Goal: Transaction & Acquisition: Purchase product/service

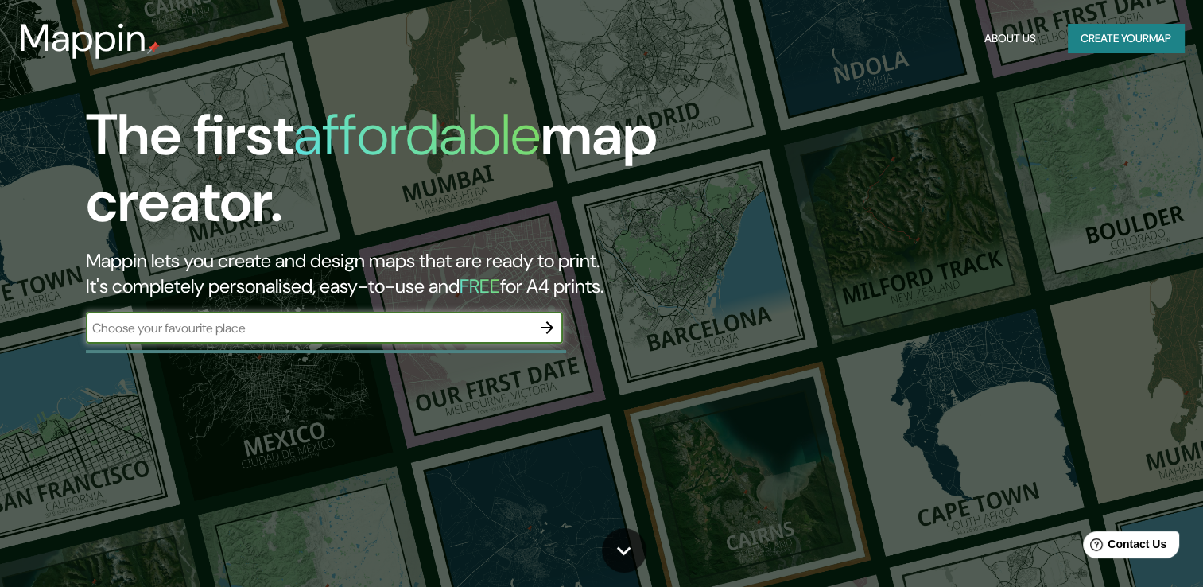
click at [270, 326] on input "text" at bounding box center [308, 328] width 445 height 18
type input "valencia españa"
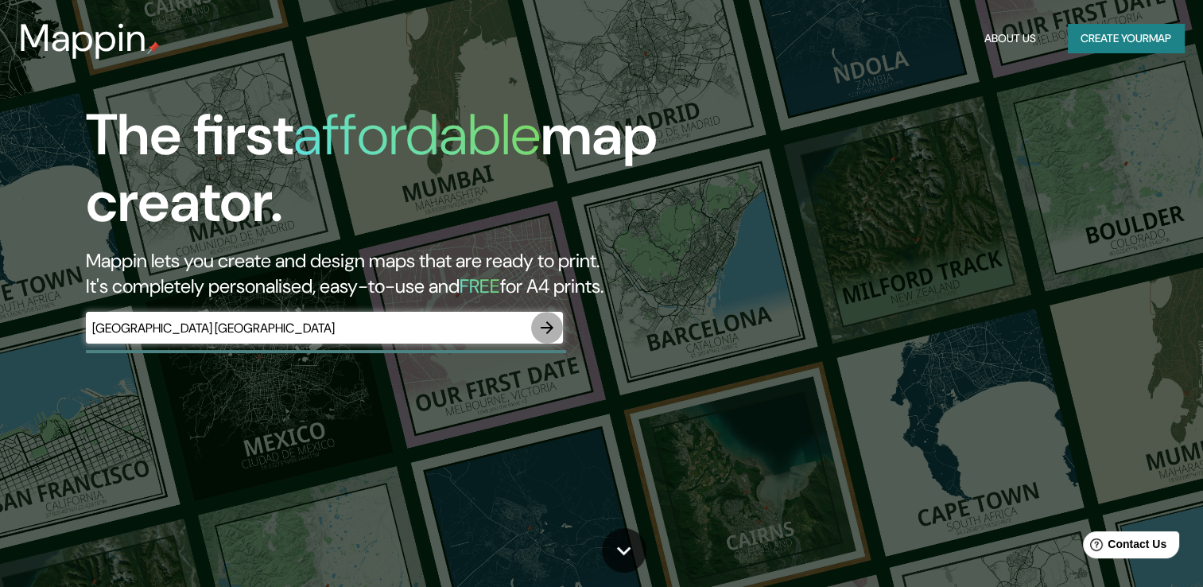
click at [551, 328] on icon "button" at bounding box center [547, 327] width 13 height 13
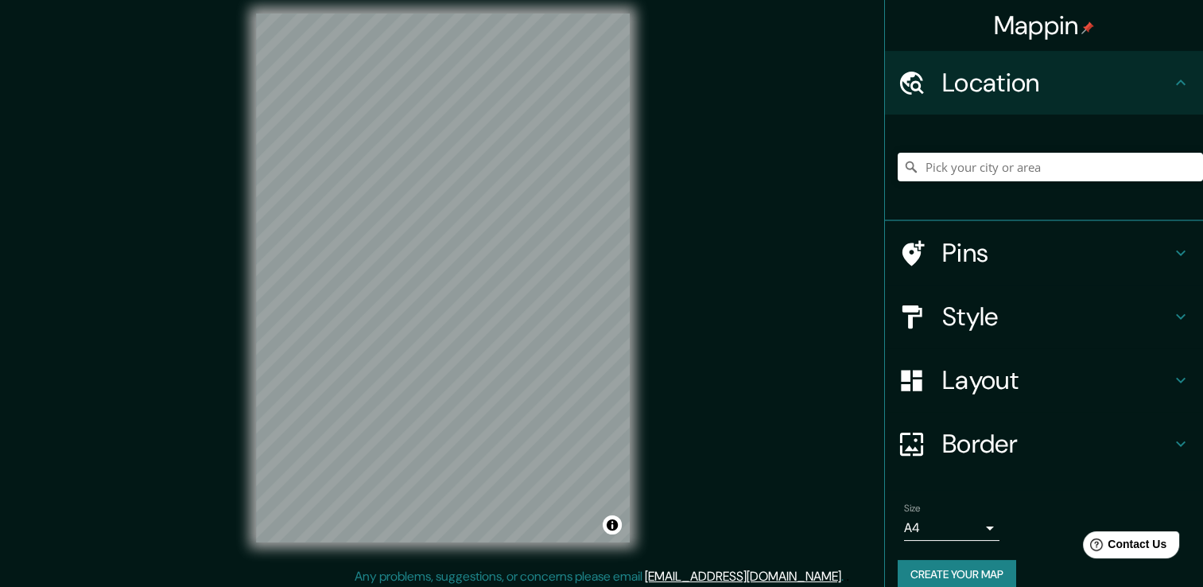
scroll to position [17, 0]
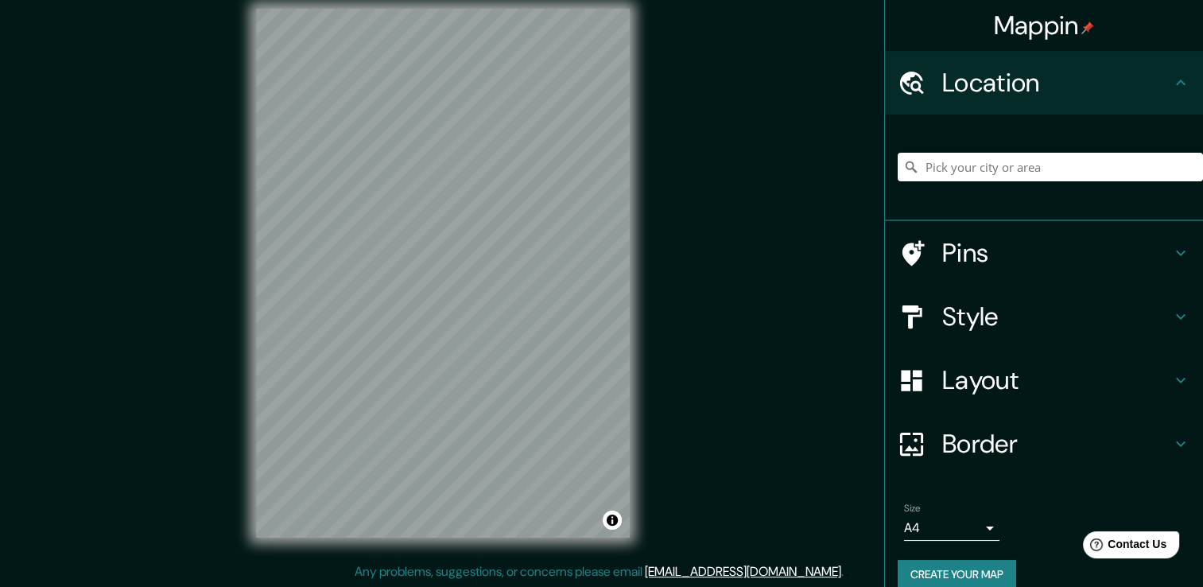
click at [1060, 259] on h4 "Pins" at bounding box center [1056, 253] width 229 height 32
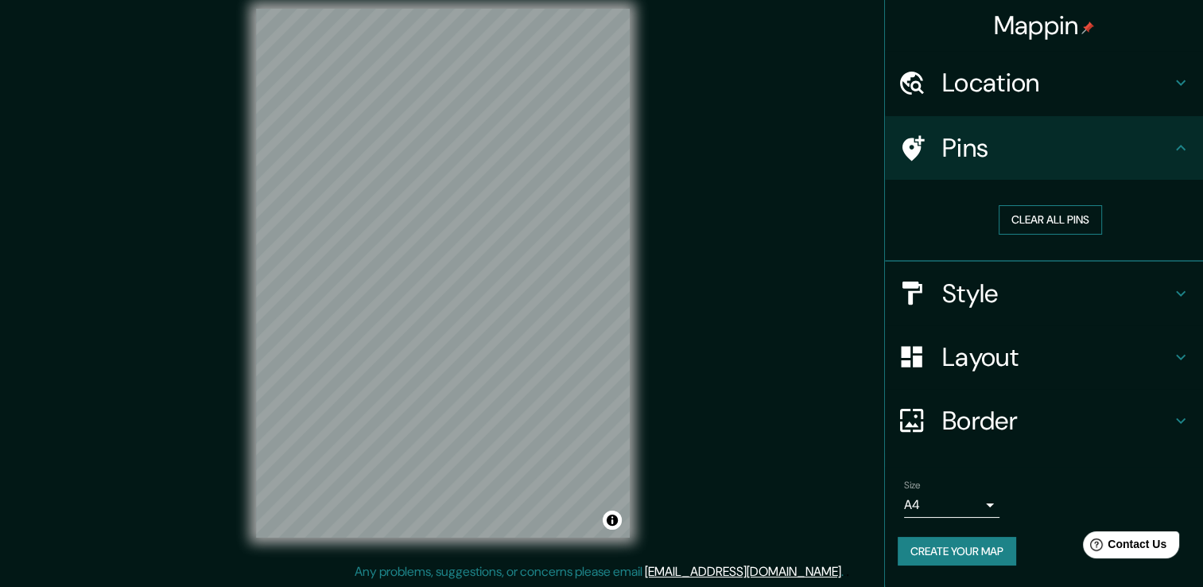
click at [1059, 217] on button "Clear all pins" at bounding box center [1050, 219] width 103 height 29
click at [1056, 73] on h4 "Location" at bounding box center [1056, 83] width 229 height 32
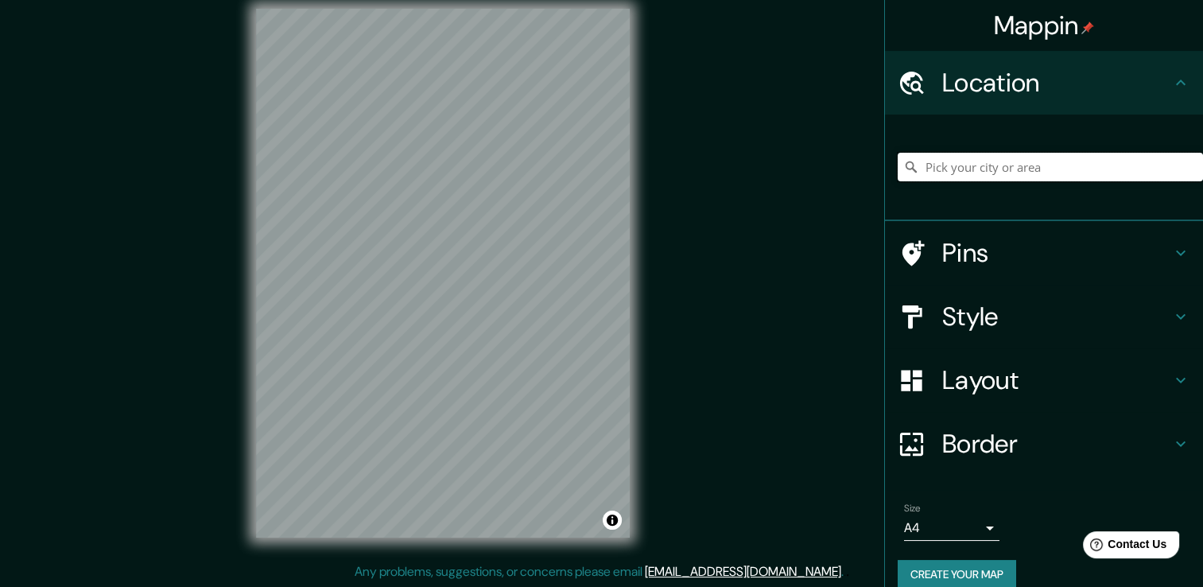
click at [1025, 171] on input "Pick your city or area" at bounding box center [1050, 167] width 305 height 29
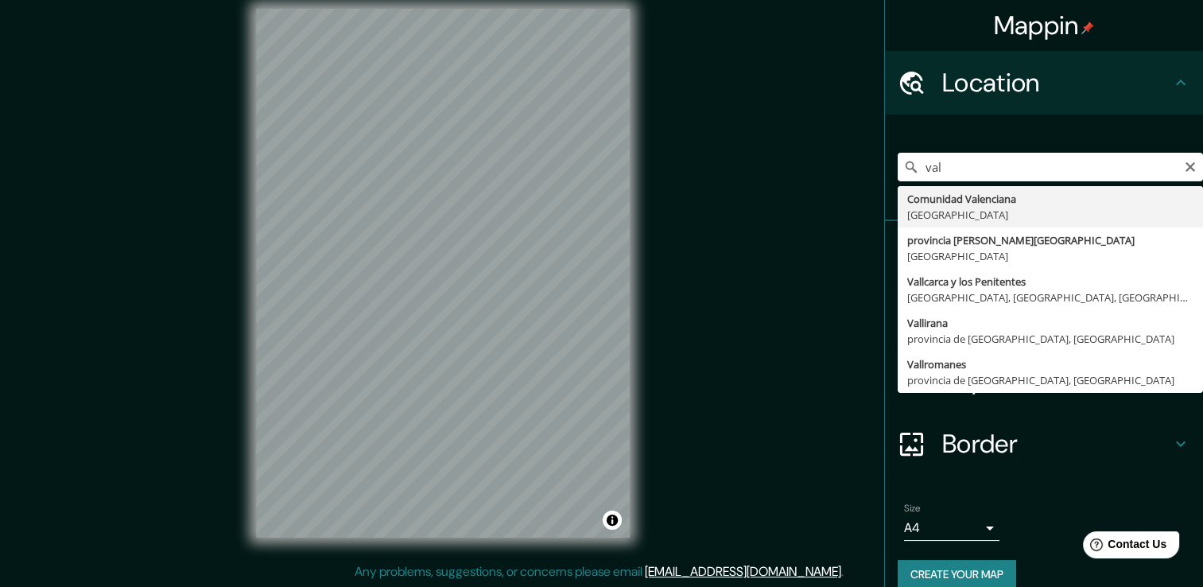
type input "Comunidad Valenciana, España"
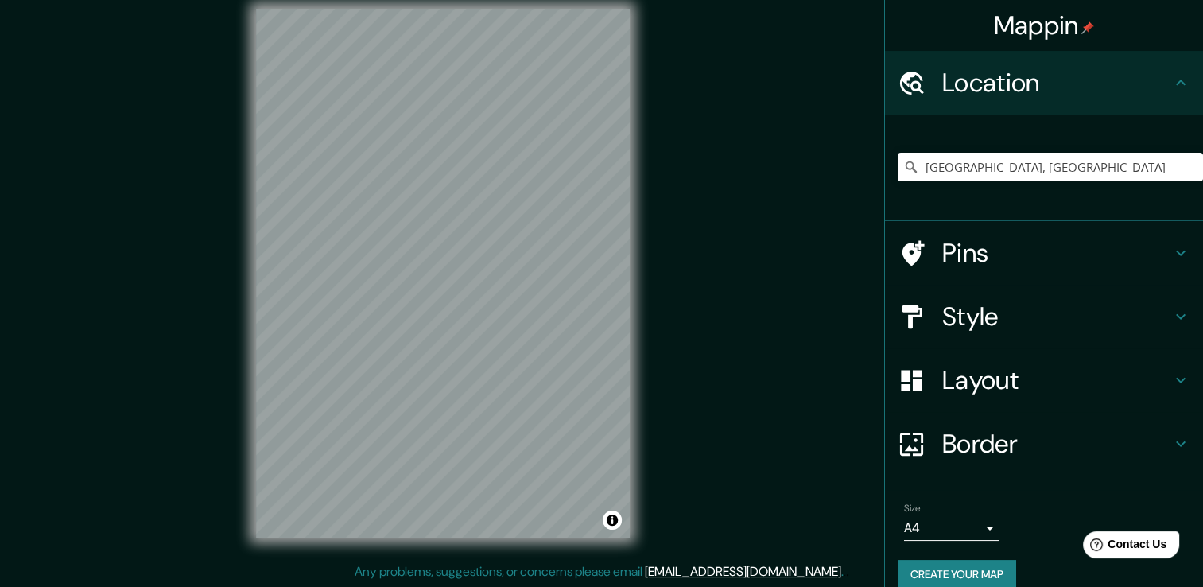
click at [1039, 257] on h4 "Pins" at bounding box center [1056, 253] width 229 height 32
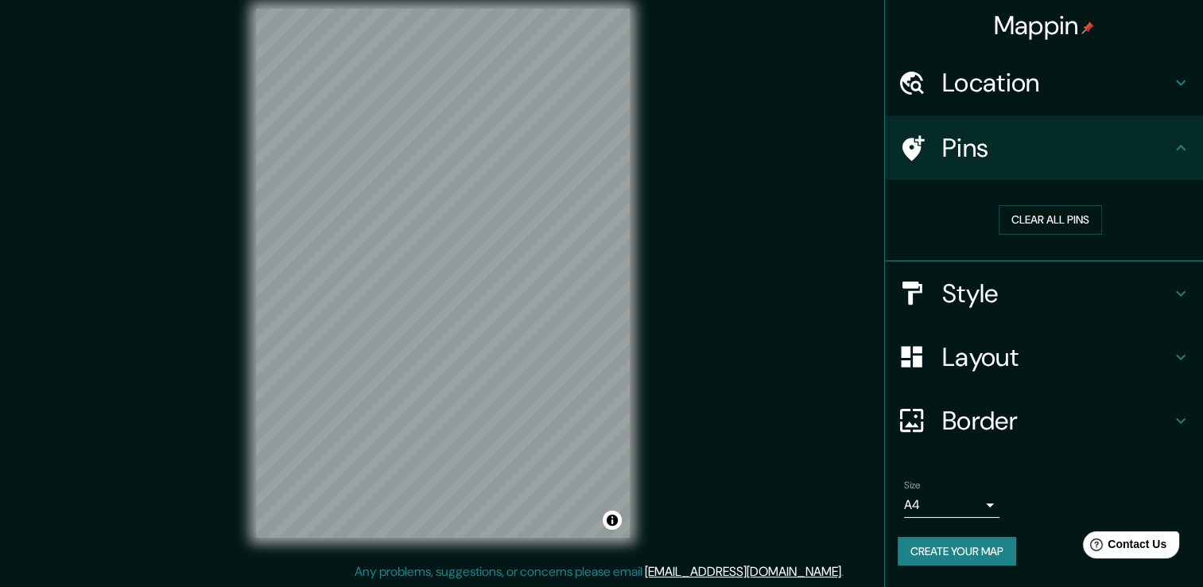
click at [915, 143] on icon at bounding box center [914, 147] width 22 height 25
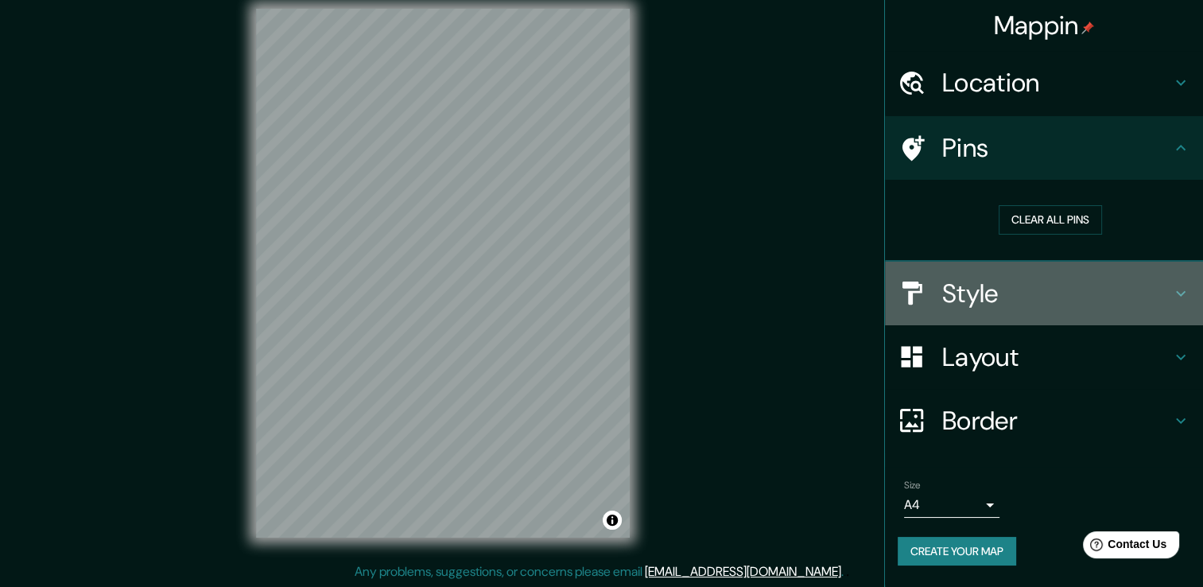
click at [1020, 297] on h4 "Style" at bounding box center [1056, 294] width 229 height 32
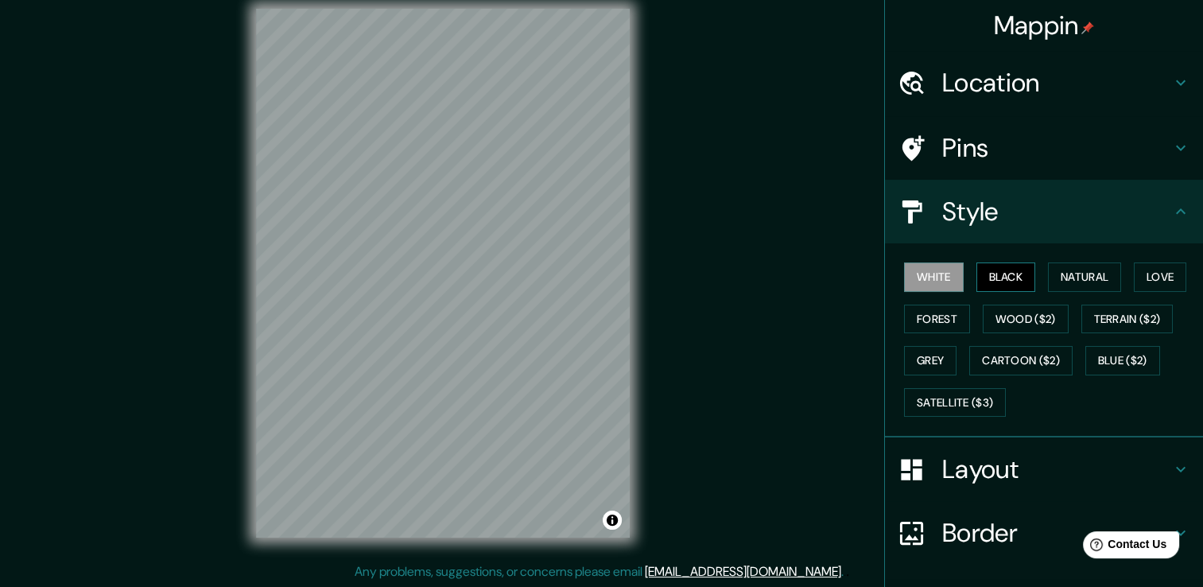
click at [991, 269] on button "Black" at bounding box center [1007, 276] width 60 height 29
click at [1055, 278] on button "Natural" at bounding box center [1084, 276] width 73 height 29
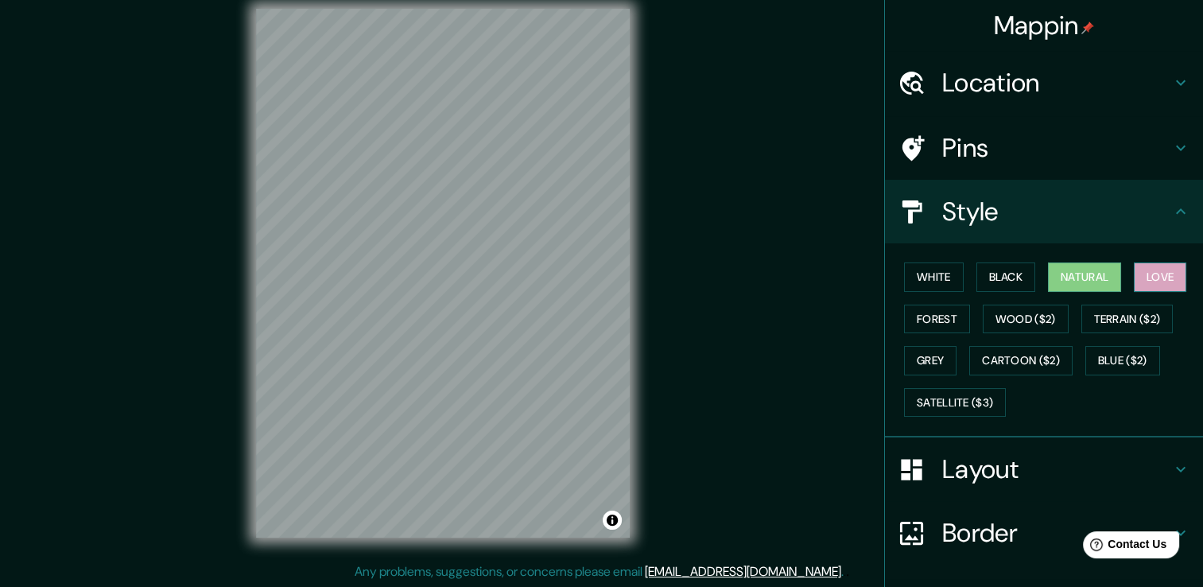
click at [1142, 272] on button "Love" at bounding box center [1160, 276] width 52 height 29
click at [907, 326] on button "Forest" at bounding box center [937, 319] width 66 height 29
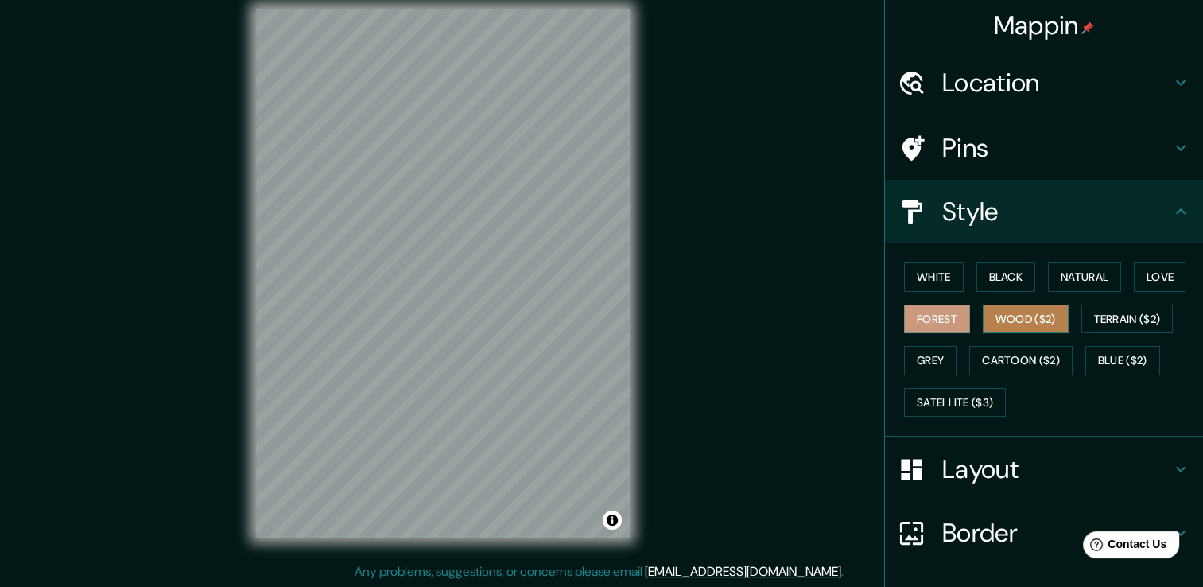
click at [1011, 326] on button "Wood ($2)" at bounding box center [1026, 319] width 86 height 29
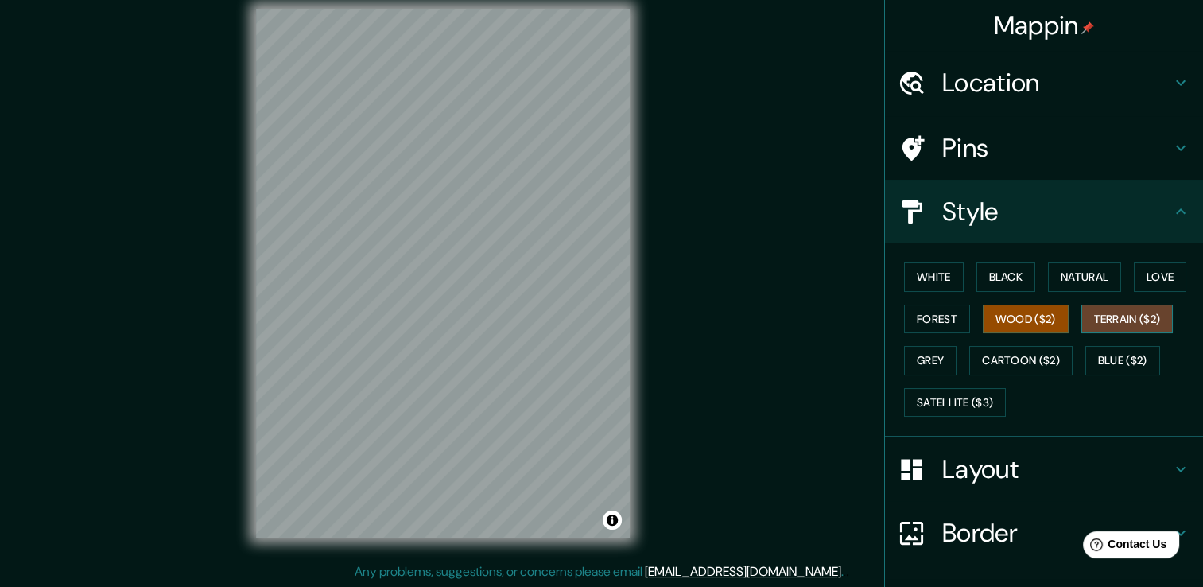
click at [1088, 317] on button "Terrain ($2)" at bounding box center [1128, 319] width 92 height 29
click at [918, 358] on button "Grey" at bounding box center [930, 360] width 52 height 29
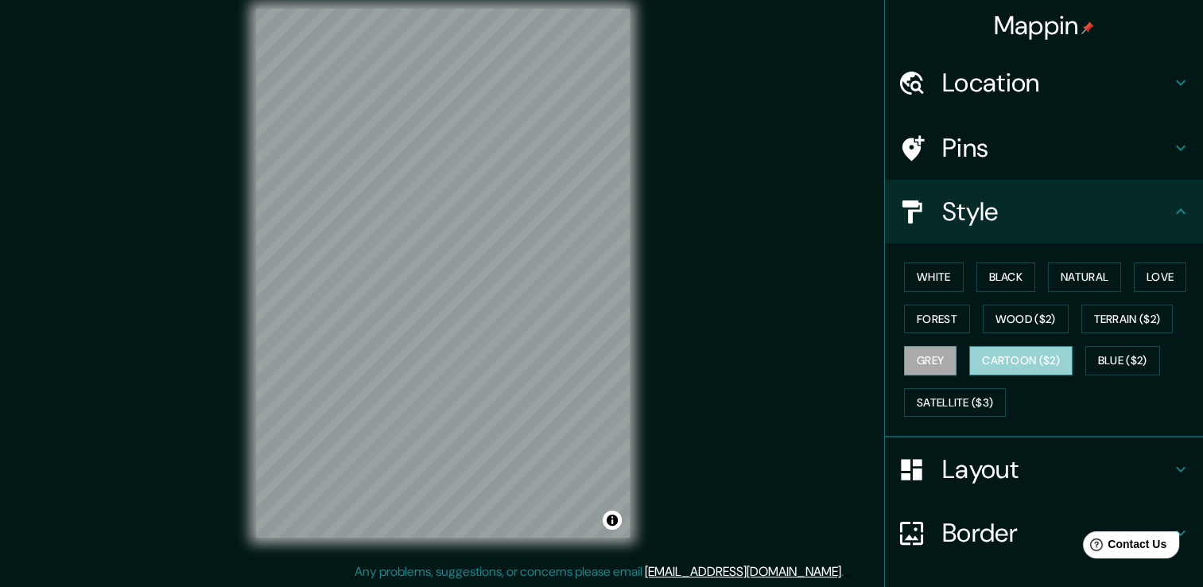
click at [1001, 356] on button "Cartoon ($2)" at bounding box center [1020, 360] width 103 height 29
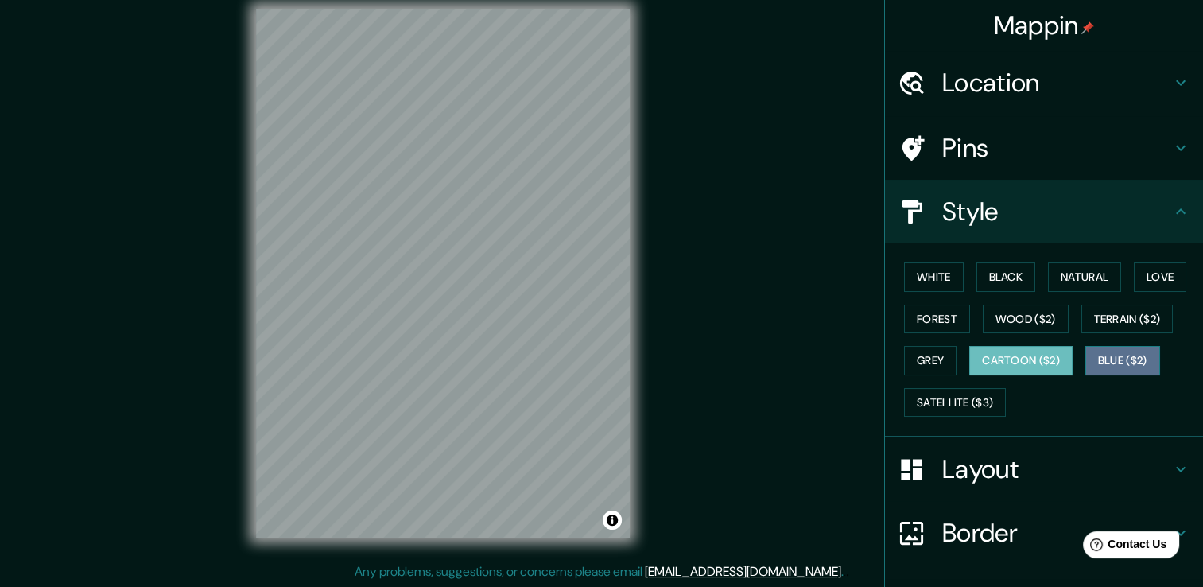
click at [1092, 358] on button "Blue ($2)" at bounding box center [1123, 360] width 75 height 29
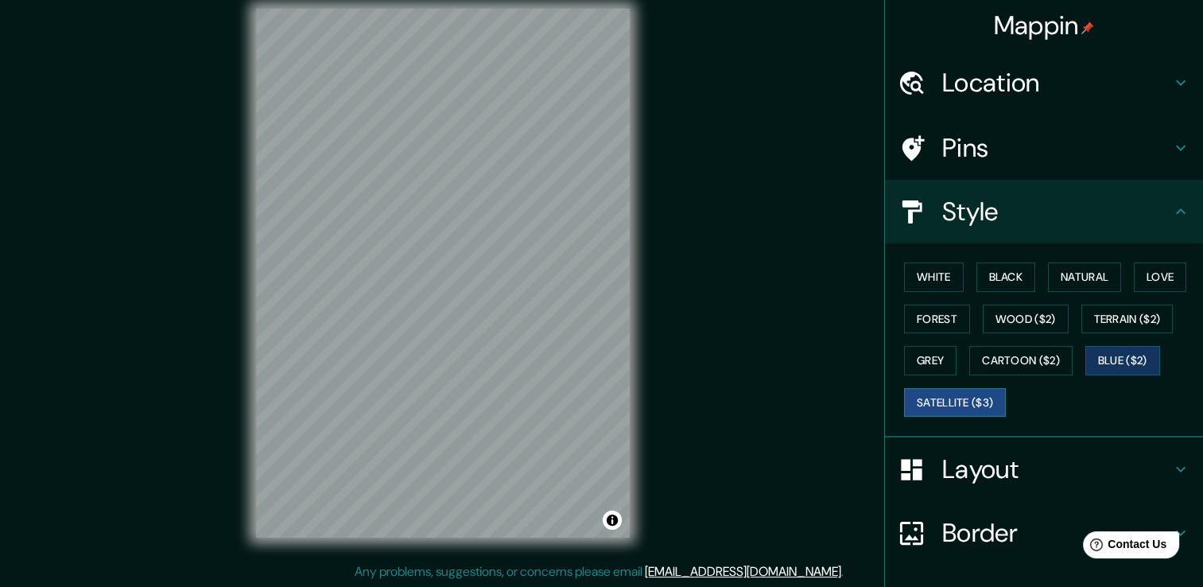
click at [973, 398] on button "Satellite ($3)" at bounding box center [955, 402] width 102 height 29
click at [927, 361] on button "Grey" at bounding box center [930, 360] width 52 height 29
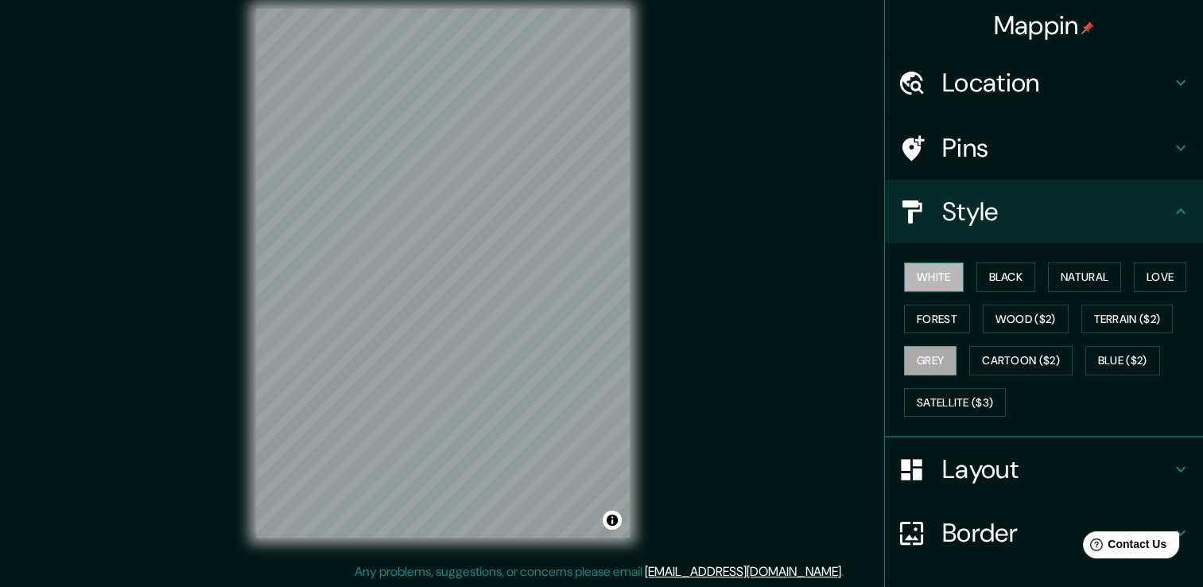
click at [915, 282] on button "White" at bounding box center [934, 276] width 60 height 29
click at [998, 273] on button "Black" at bounding box center [1007, 276] width 60 height 29
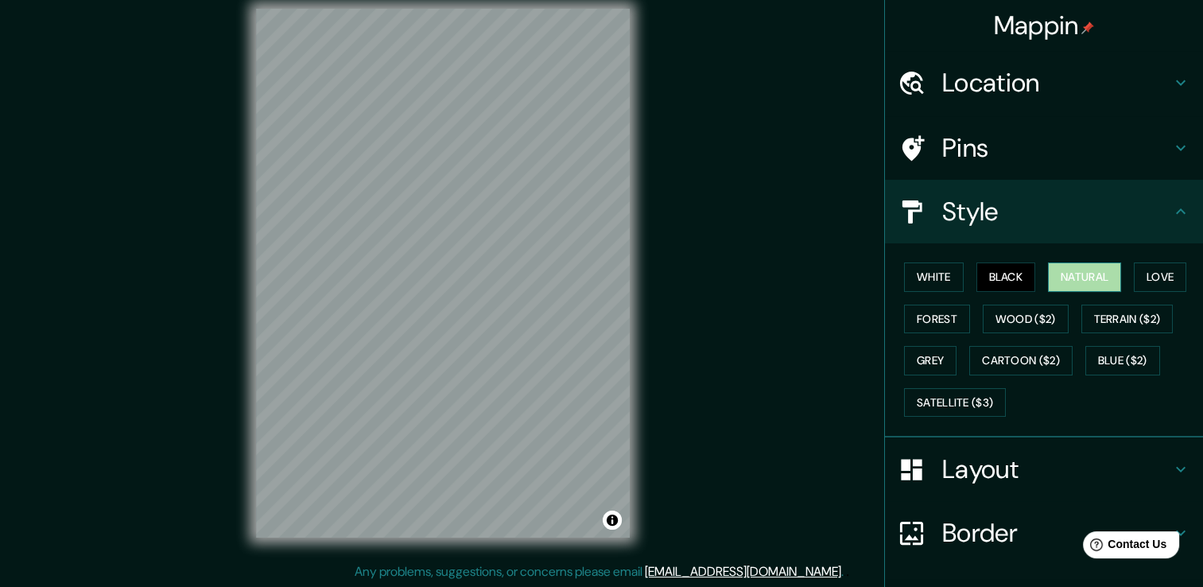
click at [1053, 272] on button "Natural" at bounding box center [1084, 276] width 73 height 29
click at [1152, 281] on button "Love" at bounding box center [1160, 276] width 52 height 29
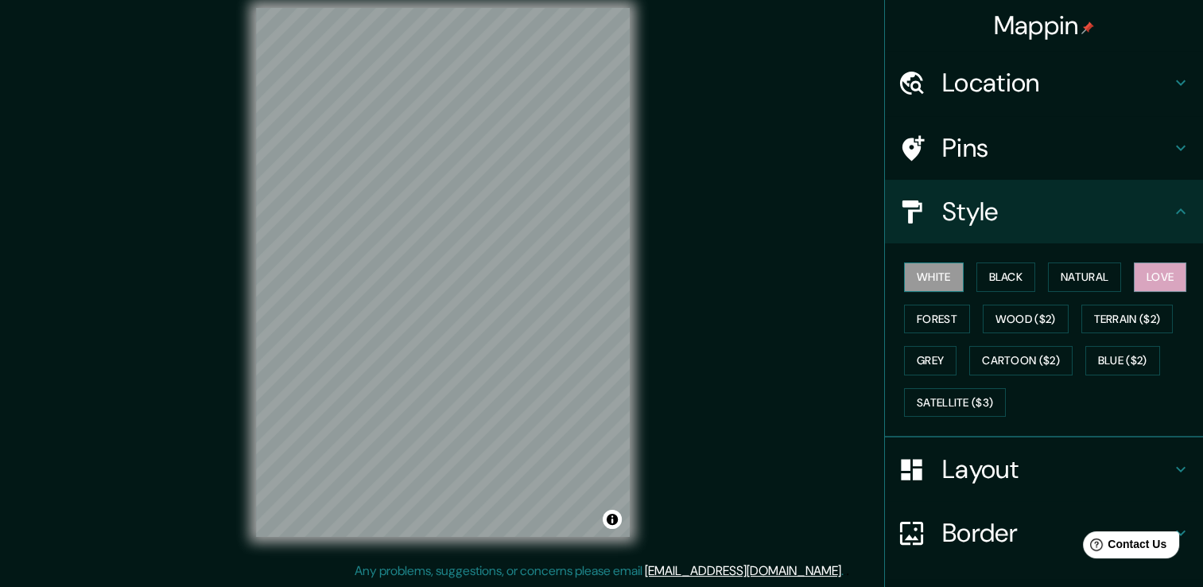
click at [944, 280] on button "White" at bounding box center [934, 276] width 60 height 29
click at [921, 318] on button "Forest" at bounding box center [937, 319] width 66 height 29
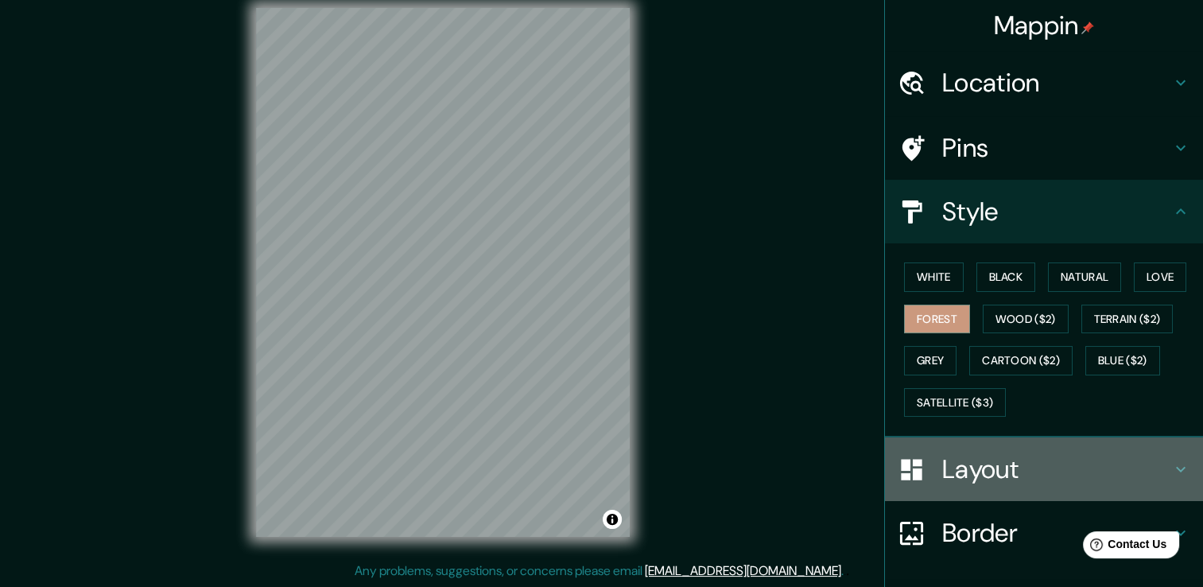
click at [980, 468] on h4 "Layout" at bounding box center [1056, 469] width 229 height 32
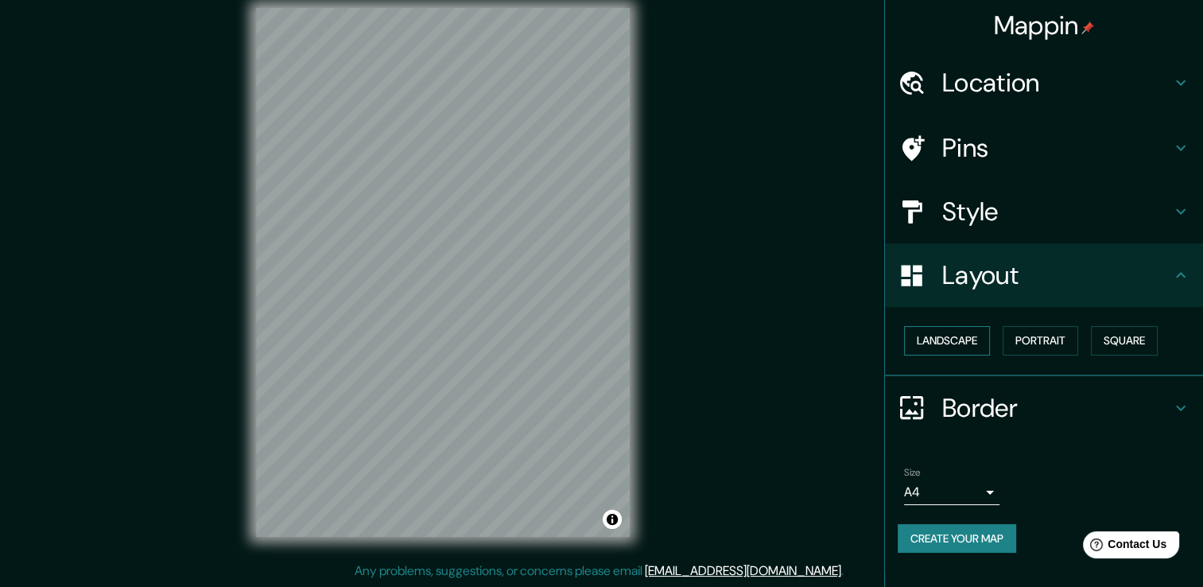
click at [955, 342] on button "Landscape" at bounding box center [947, 340] width 86 height 29
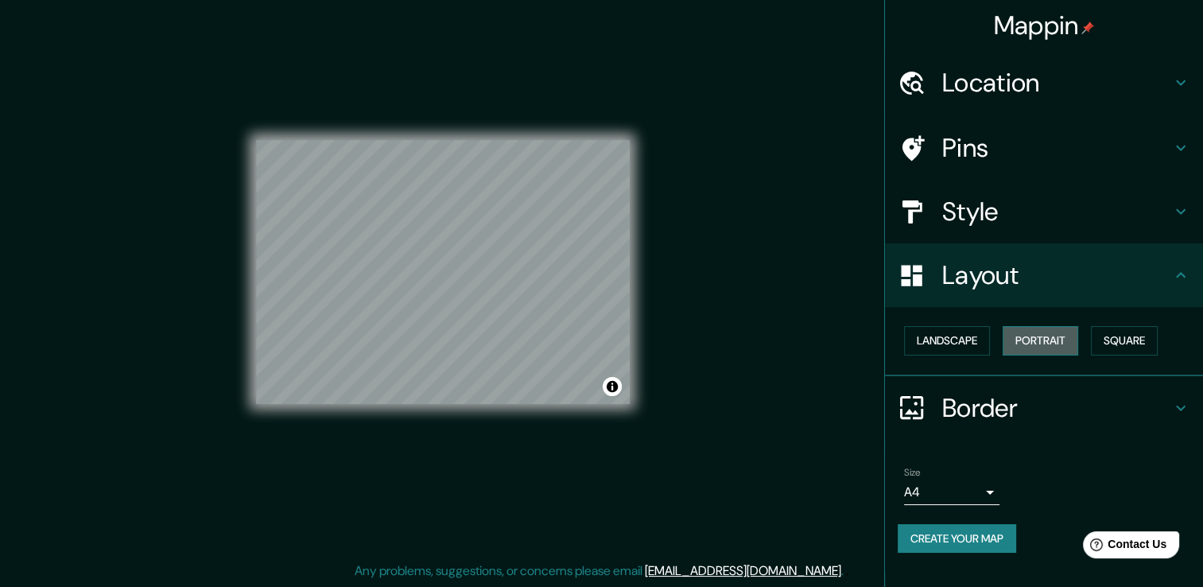
click at [1035, 328] on button "Portrait" at bounding box center [1041, 340] width 76 height 29
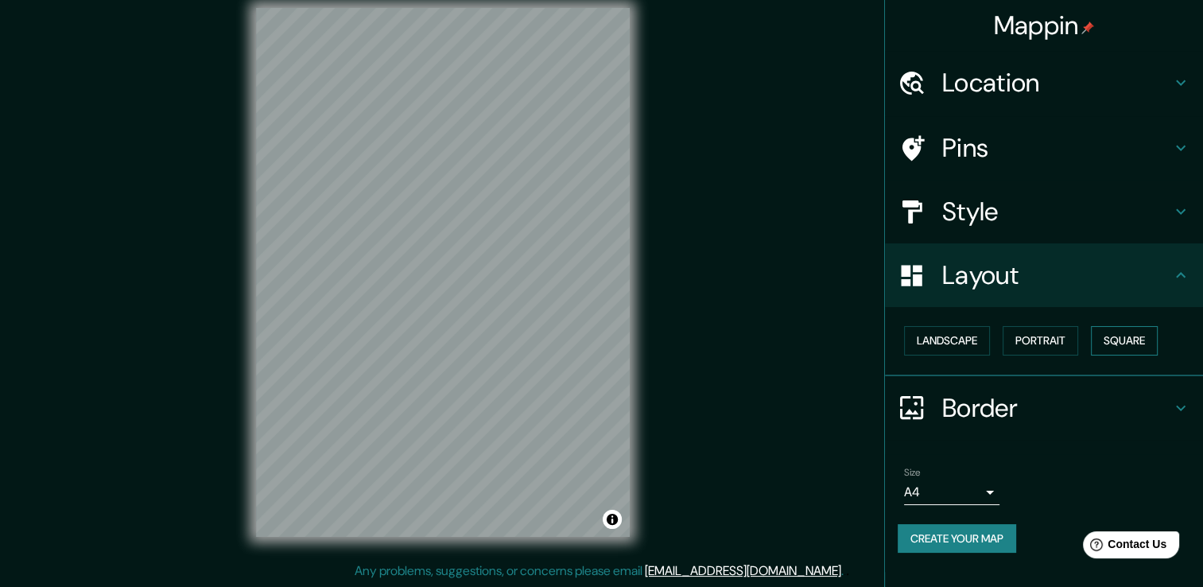
click at [1115, 333] on button "Square" at bounding box center [1124, 340] width 67 height 29
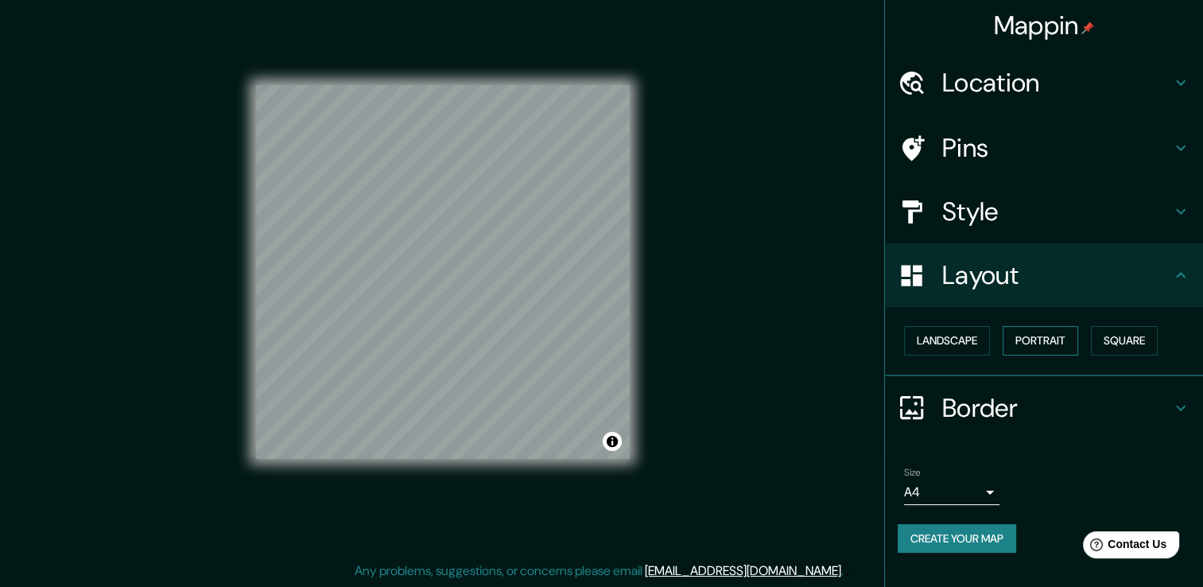
click at [1051, 338] on button "Portrait" at bounding box center [1041, 340] width 76 height 29
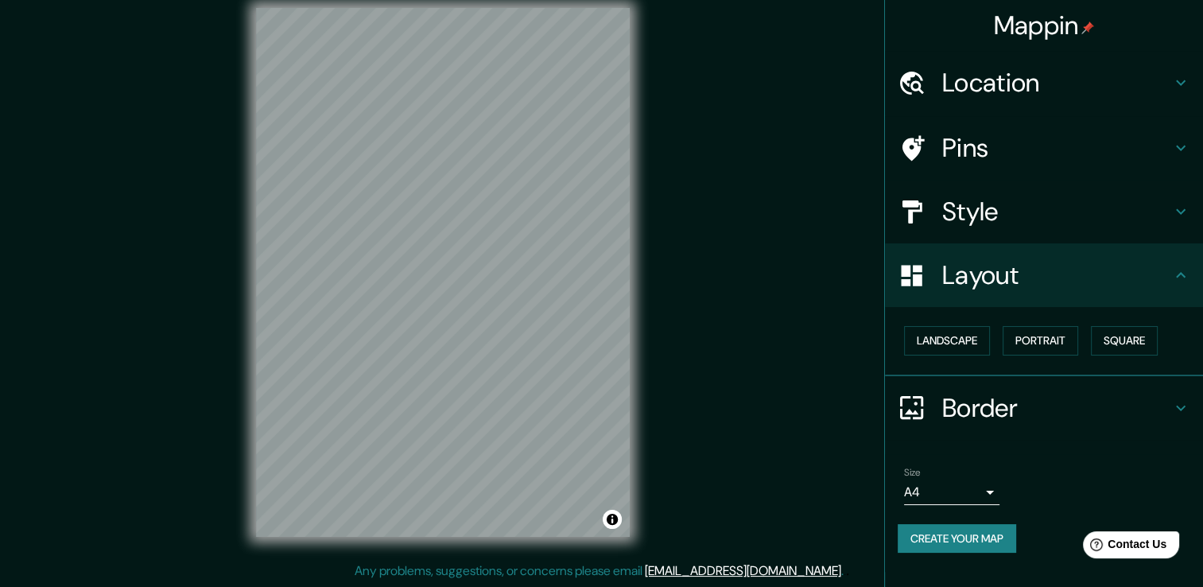
click at [1049, 407] on h4 "Border" at bounding box center [1056, 408] width 229 height 32
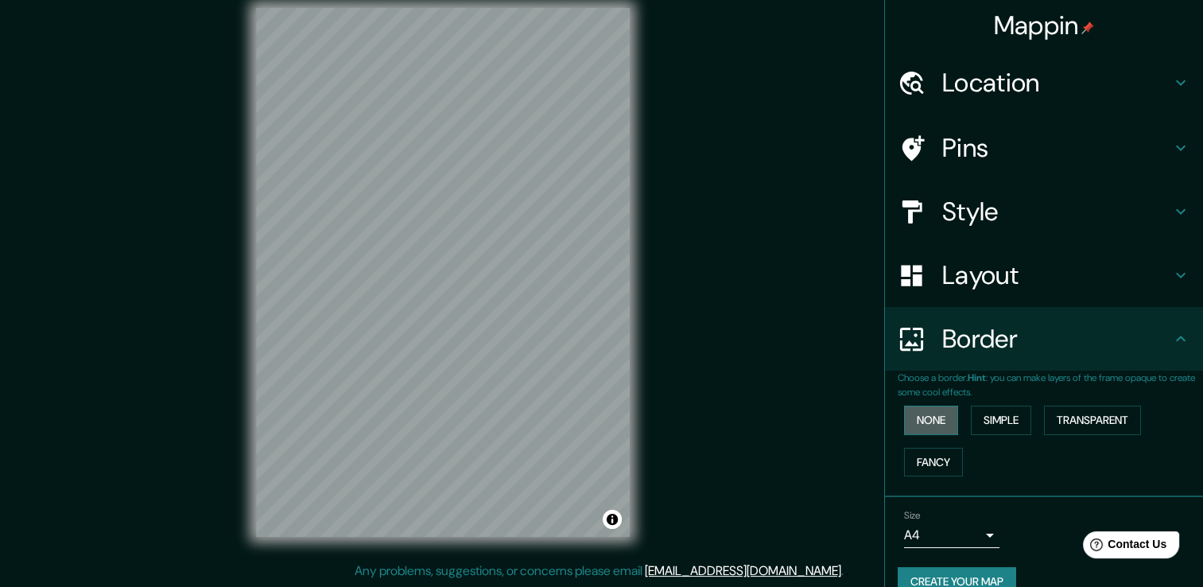
click at [918, 417] on button "None" at bounding box center [931, 420] width 54 height 29
click at [987, 409] on button "Simple" at bounding box center [1001, 420] width 60 height 29
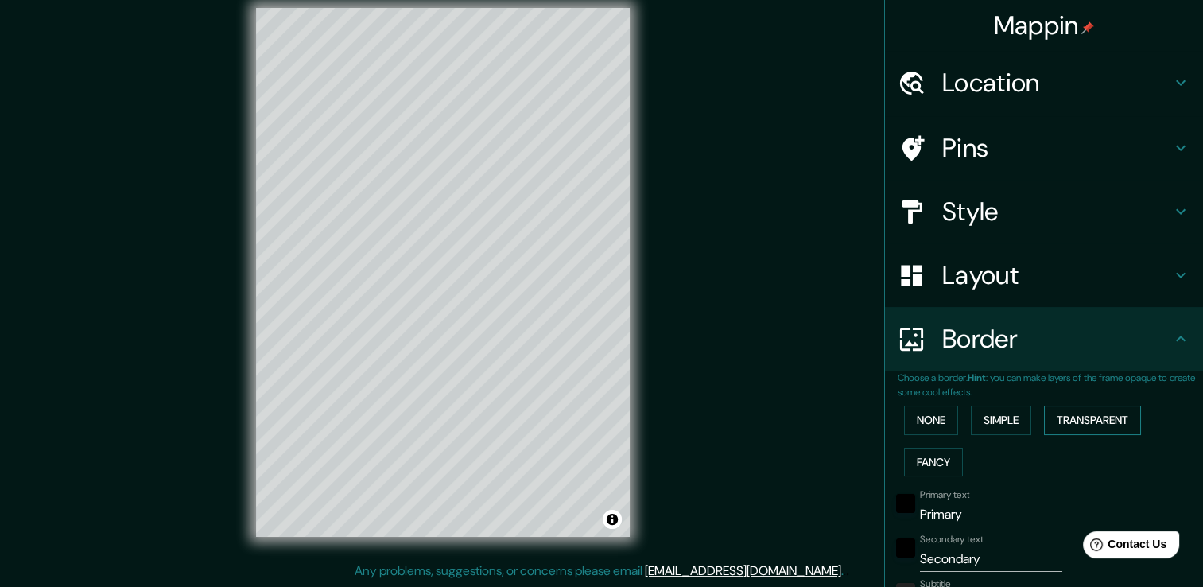
click at [1086, 415] on button "Transparent" at bounding box center [1092, 420] width 97 height 29
click at [915, 463] on button "Fancy" at bounding box center [933, 462] width 59 height 29
click at [934, 414] on button "None" at bounding box center [931, 420] width 54 height 29
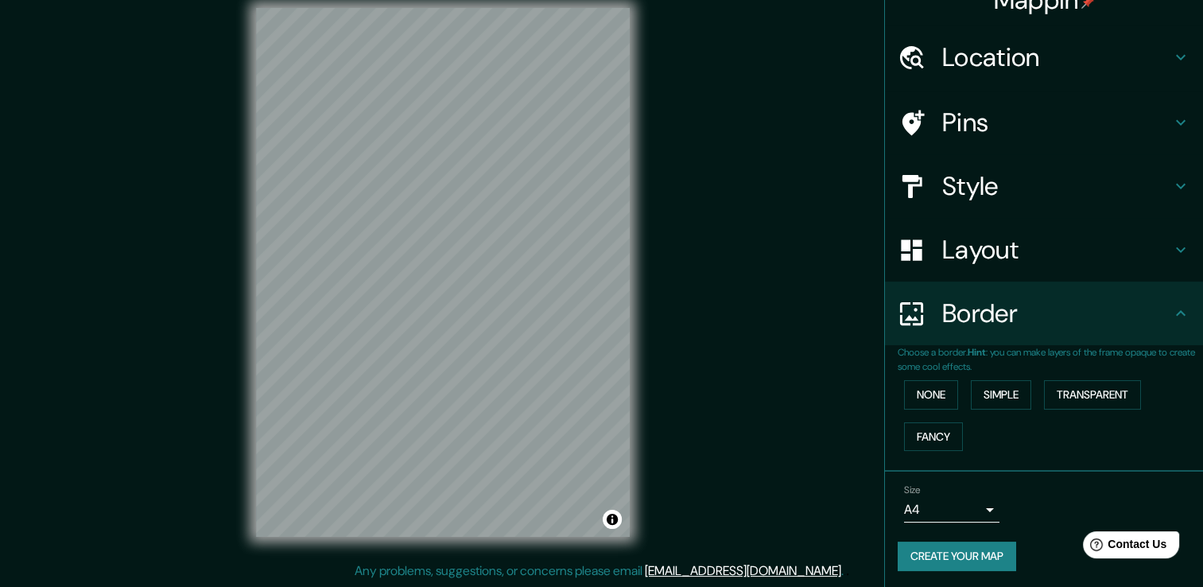
scroll to position [26, 0]
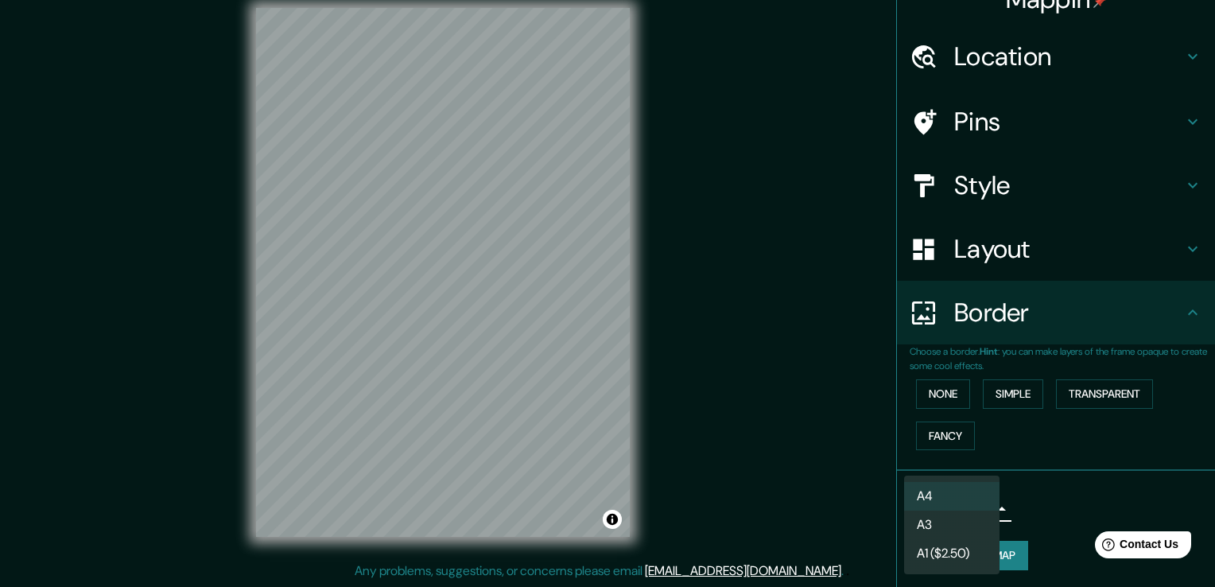
click at [978, 514] on body "Mappin Location Comunidad Valenciana, España Pins Style Layout Border Choose a …" at bounding box center [607, 276] width 1215 height 587
click at [962, 526] on li "A3" at bounding box center [951, 525] width 95 height 29
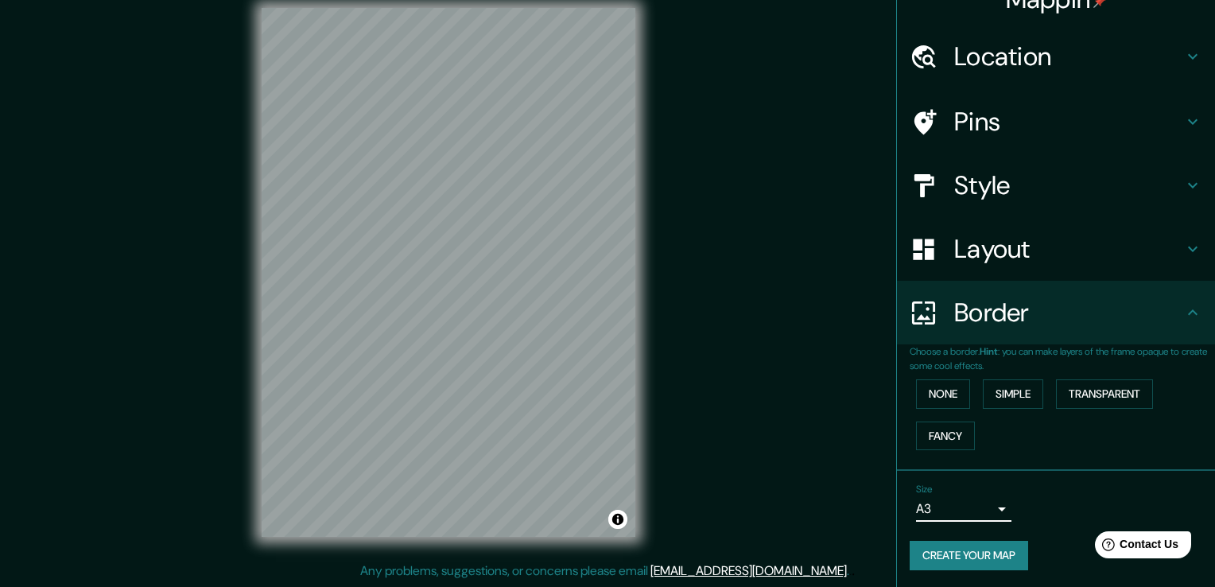
click at [971, 507] on body "Mappin Location Comunidad Valenciana, España Pins Style Layout Border Choose a …" at bounding box center [607, 276] width 1215 height 587
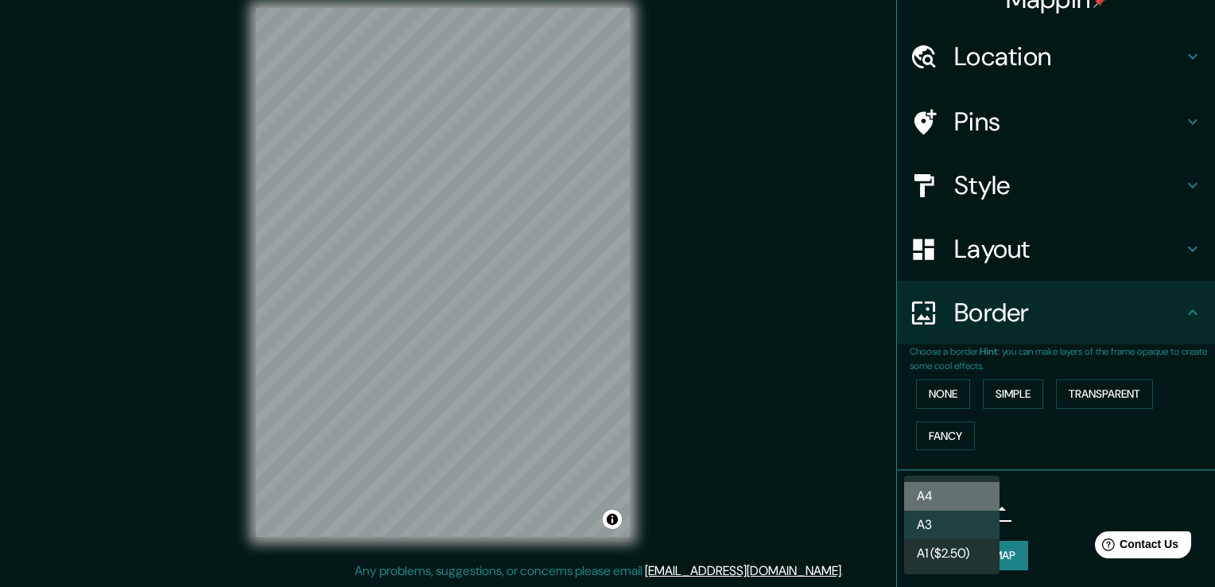
click at [951, 488] on li "A4" at bounding box center [951, 496] width 95 height 29
type input "single"
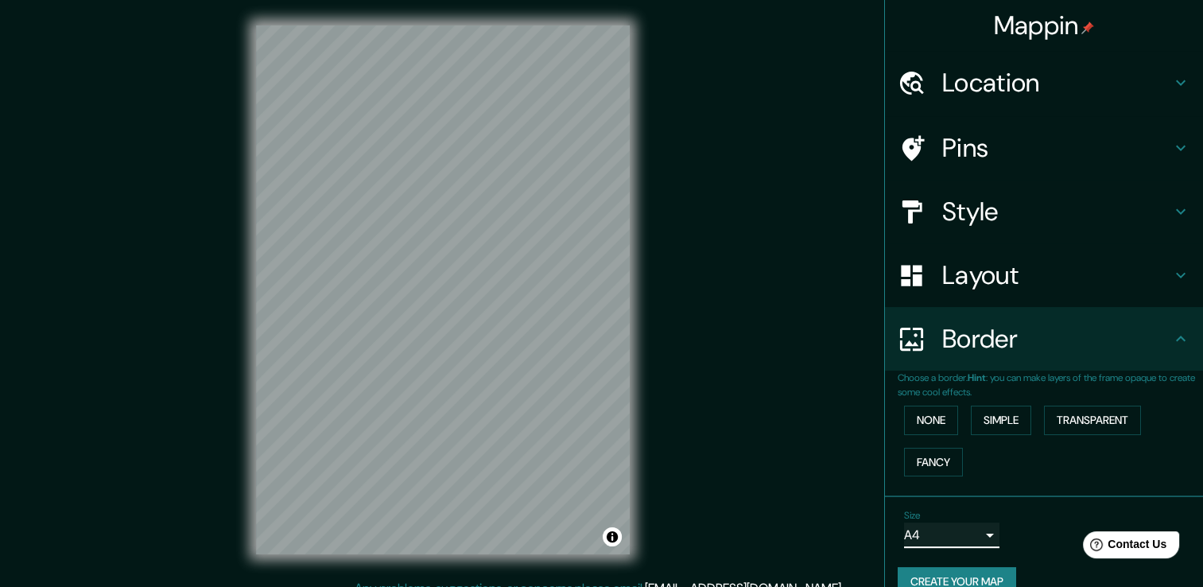
scroll to position [0, 0]
click at [973, 155] on h4 "Pins" at bounding box center [1056, 148] width 229 height 32
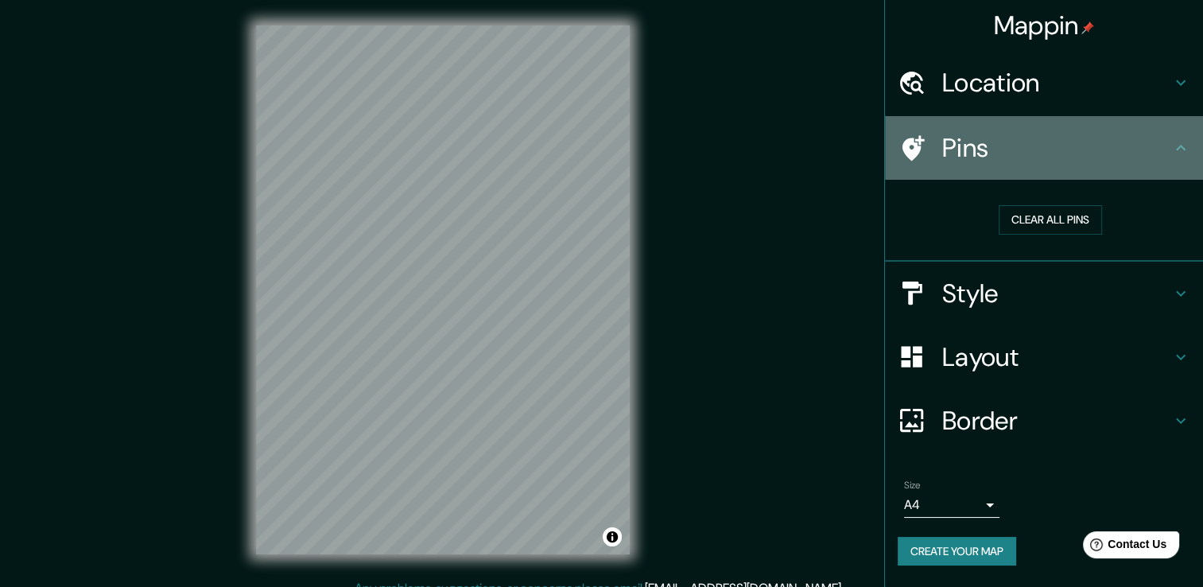
click at [909, 148] on icon at bounding box center [914, 147] width 22 height 25
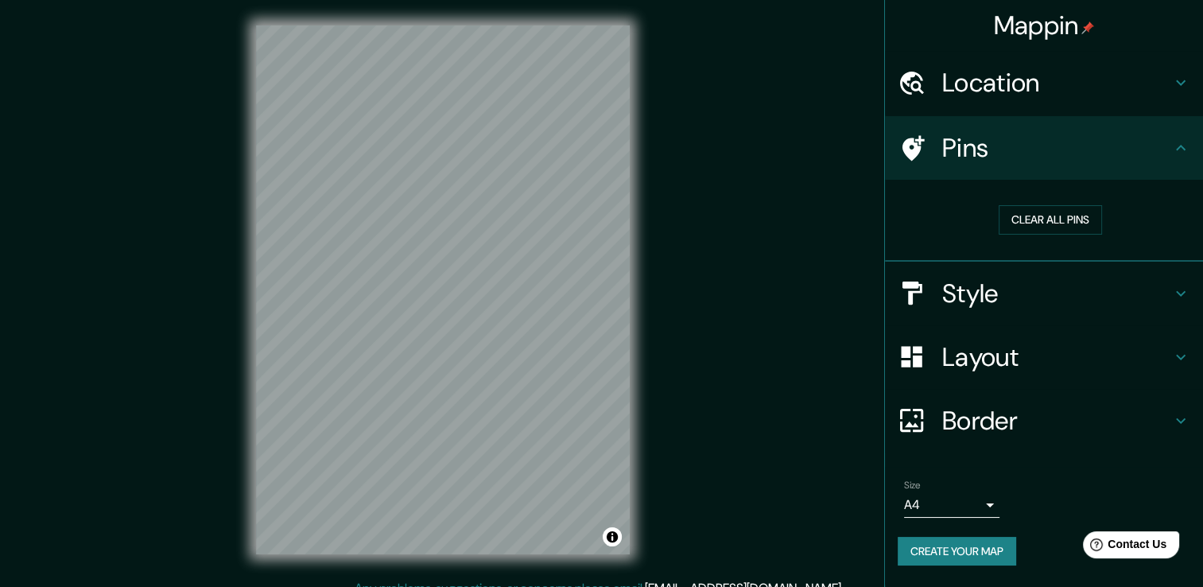
drag, startPoint x: 909, startPoint y: 148, endPoint x: 830, endPoint y: 189, distance: 88.9
click at [830, 189] on div "Mappin Location Comunidad Valenciana, España Pins Clear all pins Style Layout B…" at bounding box center [601, 302] width 1203 height 604
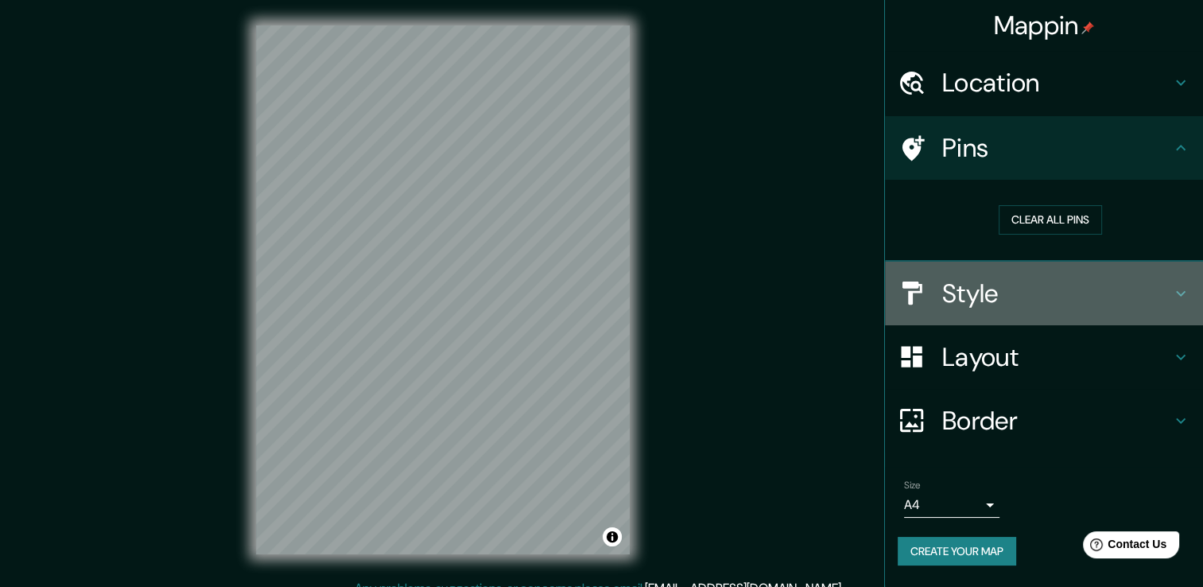
click at [969, 301] on h4 "Style" at bounding box center [1056, 294] width 229 height 32
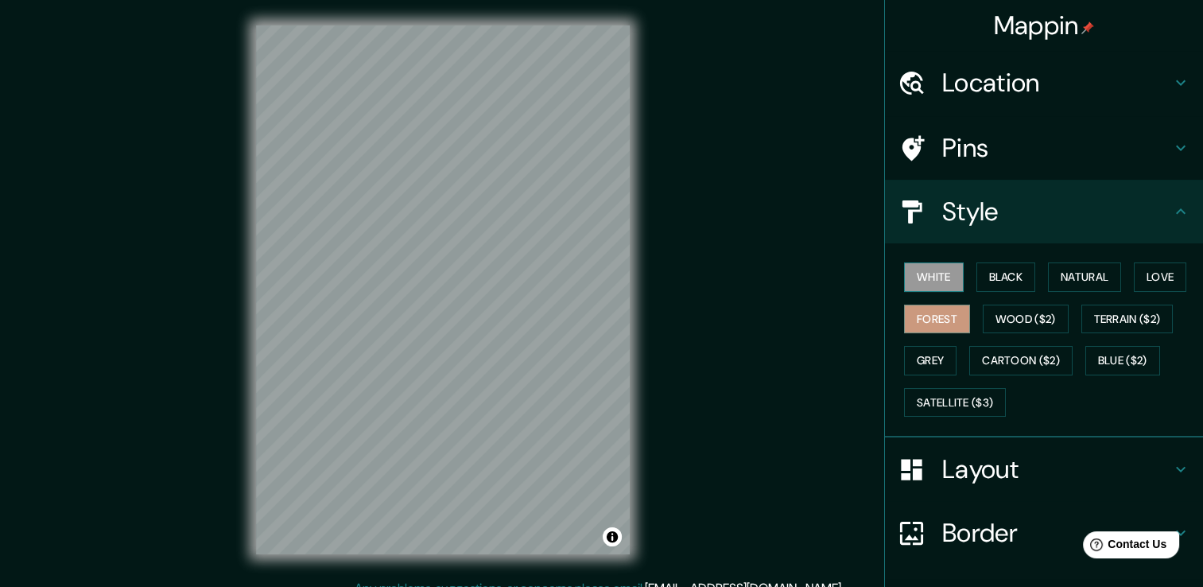
click at [932, 285] on button "White" at bounding box center [934, 276] width 60 height 29
click at [990, 278] on button "Black" at bounding box center [1007, 276] width 60 height 29
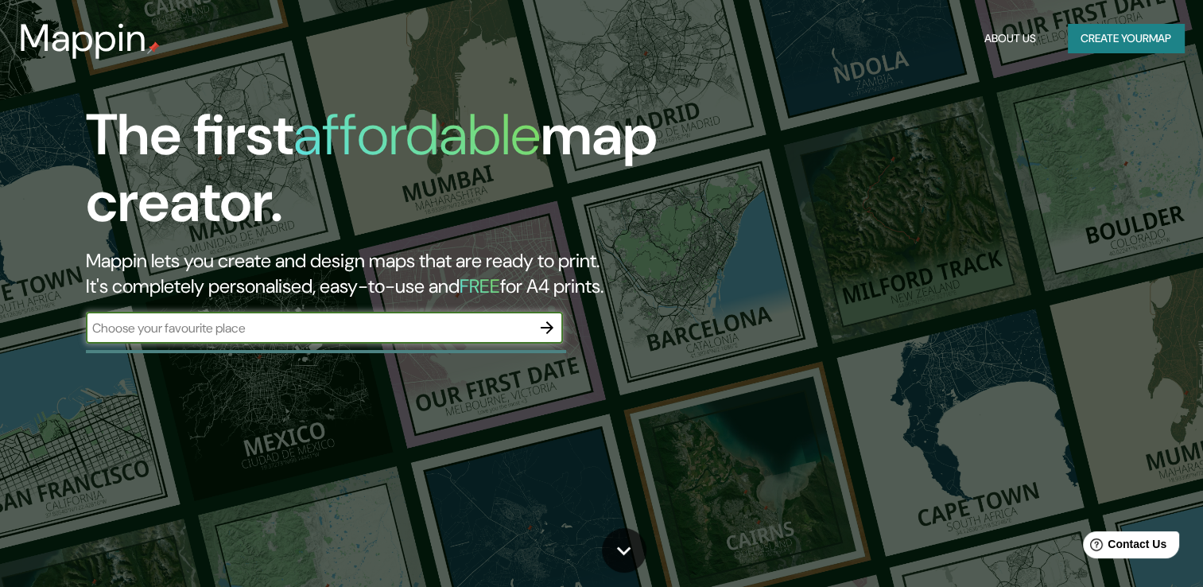
click at [278, 331] on input "text" at bounding box center [308, 328] width 445 height 18
type input "[GEOGRAPHIC_DATA]"
click at [540, 326] on icon "button" at bounding box center [547, 327] width 19 height 19
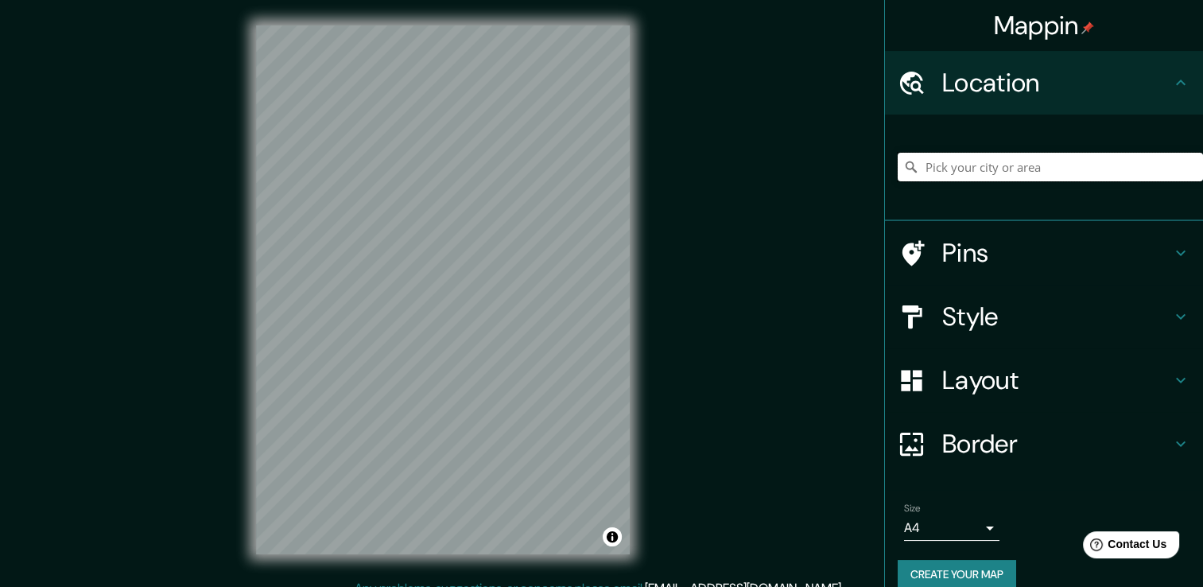
click at [1005, 160] on input "Pick your city or area" at bounding box center [1050, 167] width 305 height 29
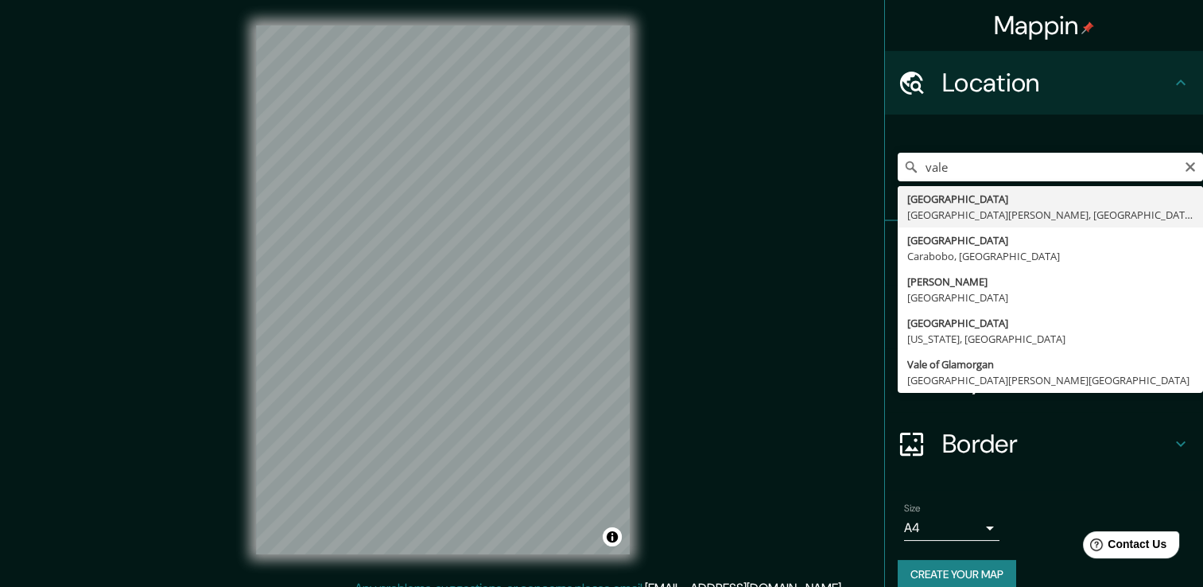
type input "[GEOGRAPHIC_DATA], [GEOGRAPHIC_DATA][PERSON_NAME], [GEOGRAPHIC_DATA]"
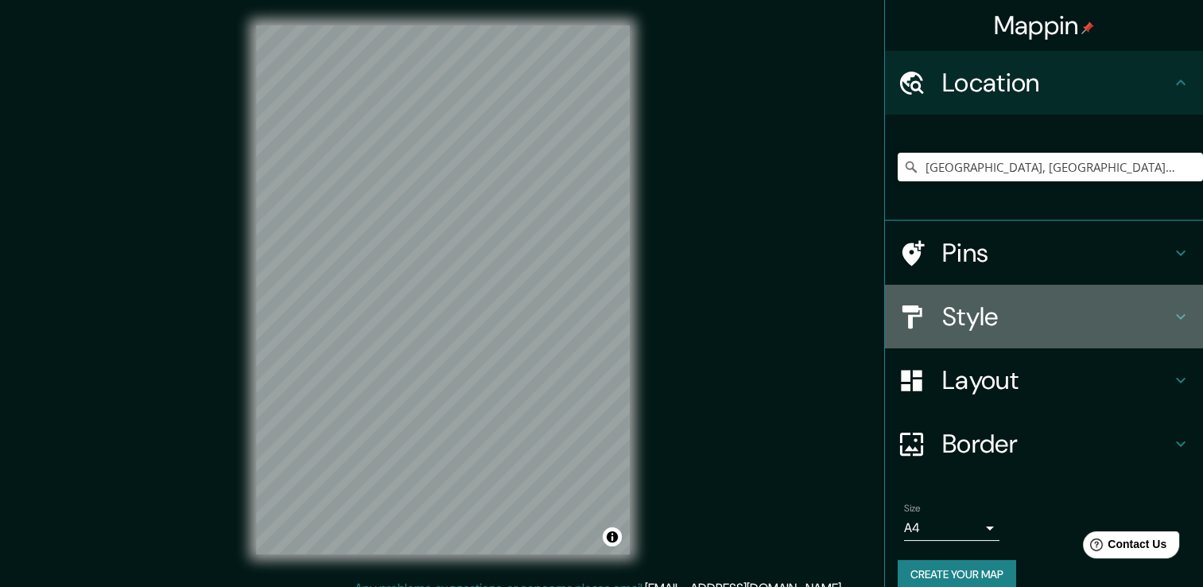
click at [1039, 320] on h4 "Style" at bounding box center [1056, 317] width 229 height 32
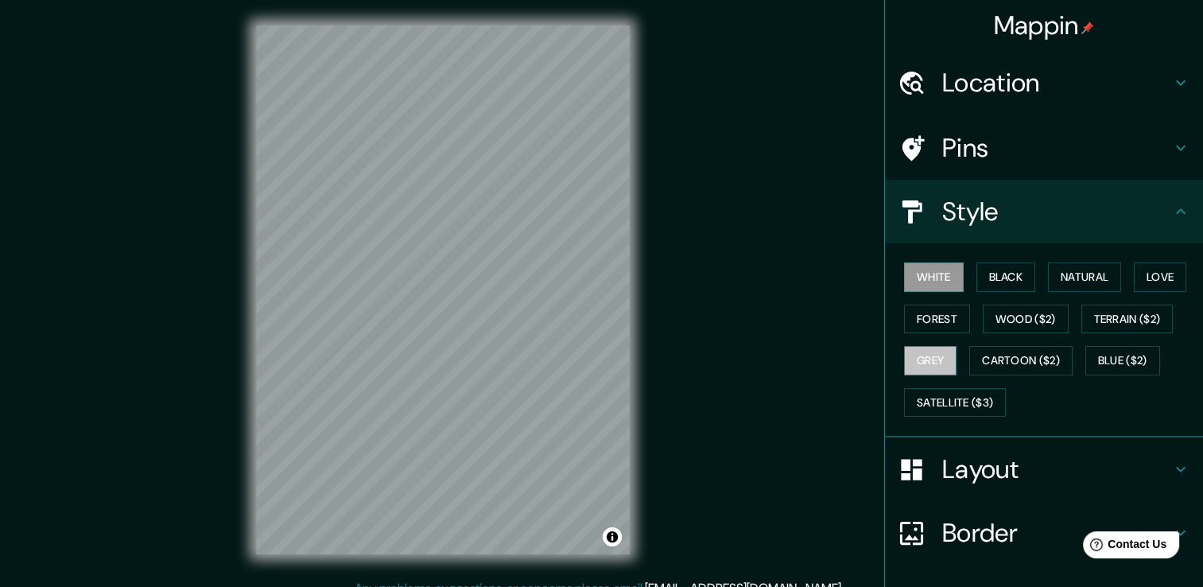
click at [918, 358] on button "Grey" at bounding box center [930, 360] width 52 height 29
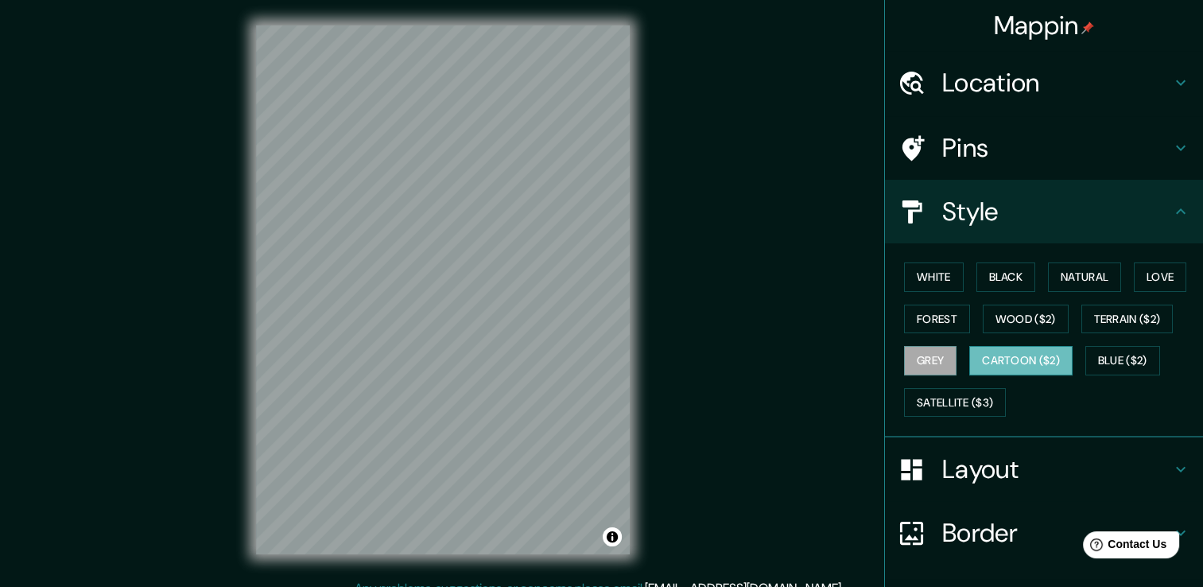
click at [1002, 351] on button "Cartoon ($2)" at bounding box center [1020, 360] width 103 height 29
click at [1103, 358] on button "Blue ($2)" at bounding box center [1123, 360] width 75 height 29
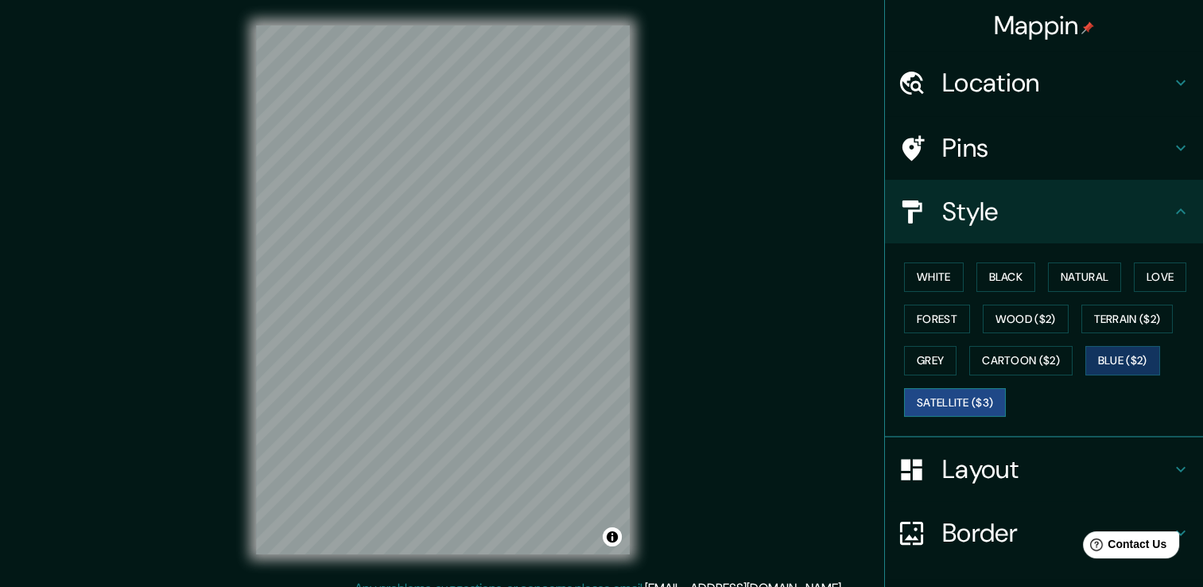
click at [942, 394] on button "Satellite ($3)" at bounding box center [955, 402] width 102 height 29
click at [1159, 314] on button "Terrain ($2)" at bounding box center [1128, 319] width 92 height 29
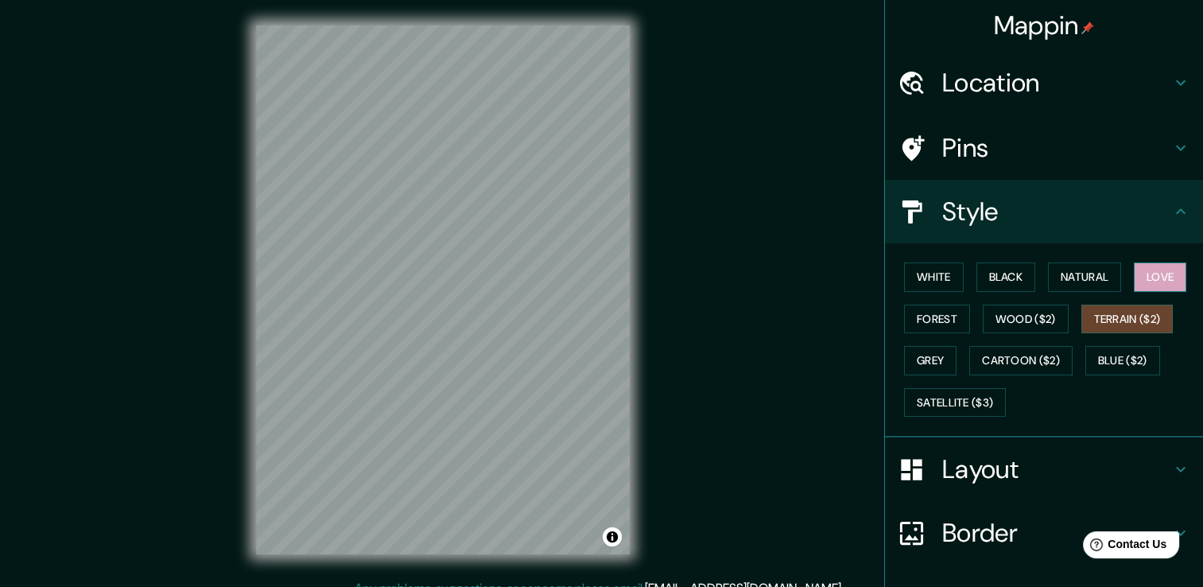
click at [1158, 285] on button "Love" at bounding box center [1160, 276] width 52 height 29
click at [1080, 275] on button "Natural" at bounding box center [1084, 276] width 73 height 29
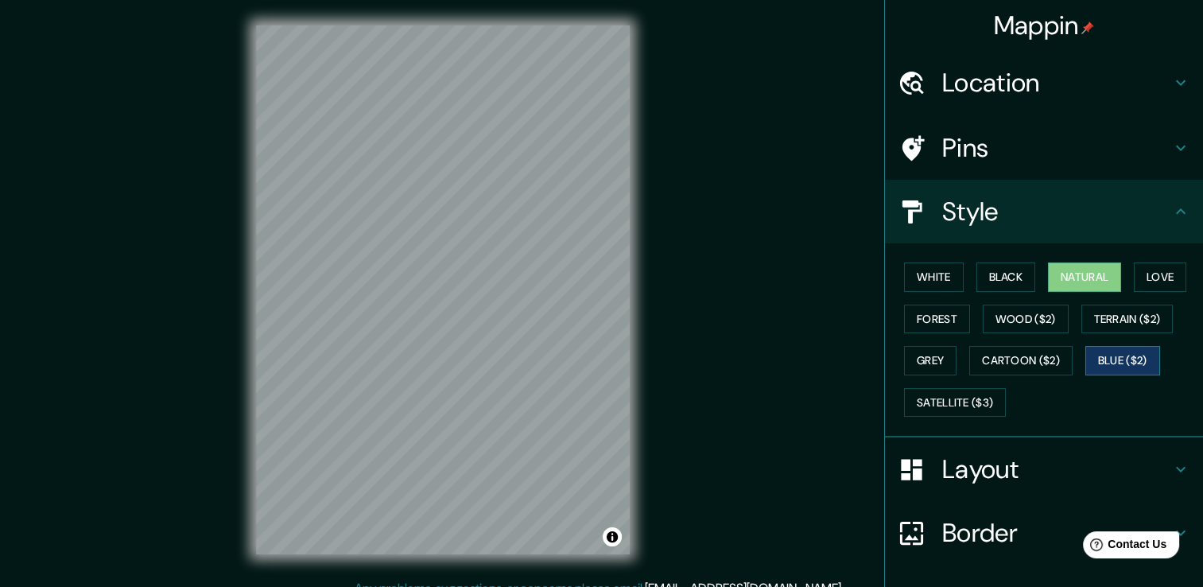
click at [1133, 370] on button "Blue ($2)" at bounding box center [1123, 360] width 75 height 29
click at [920, 267] on button "White" at bounding box center [934, 276] width 60 height 29
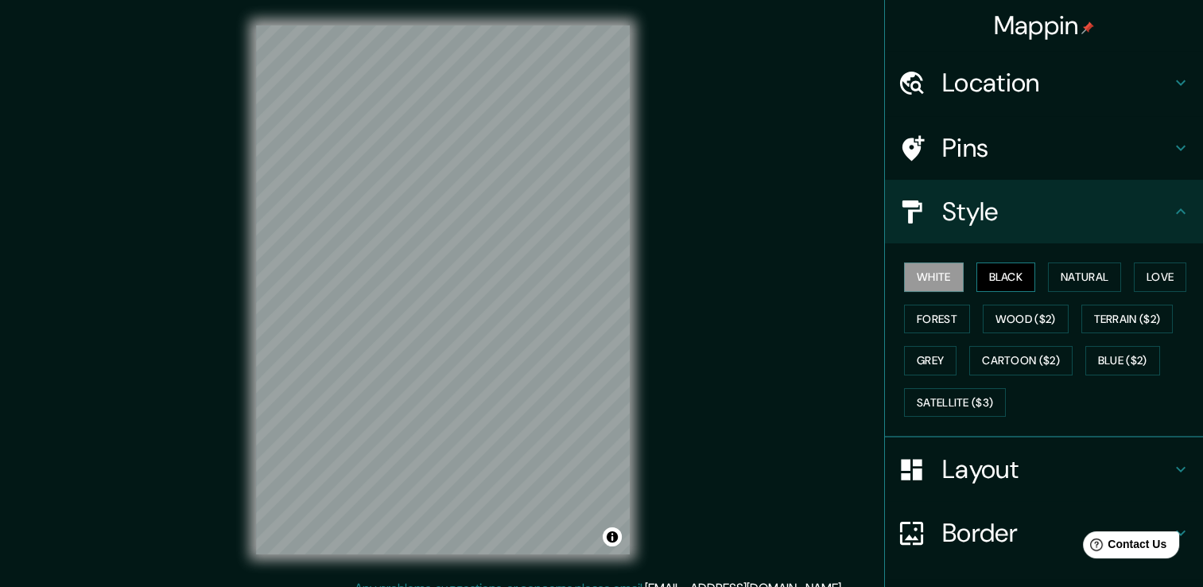
click at [981, 278] on button "Black" at bounding box center [1007, 276] width 60 height 29
